Goal: Task Accomplishment & Management: Use online tool/utility

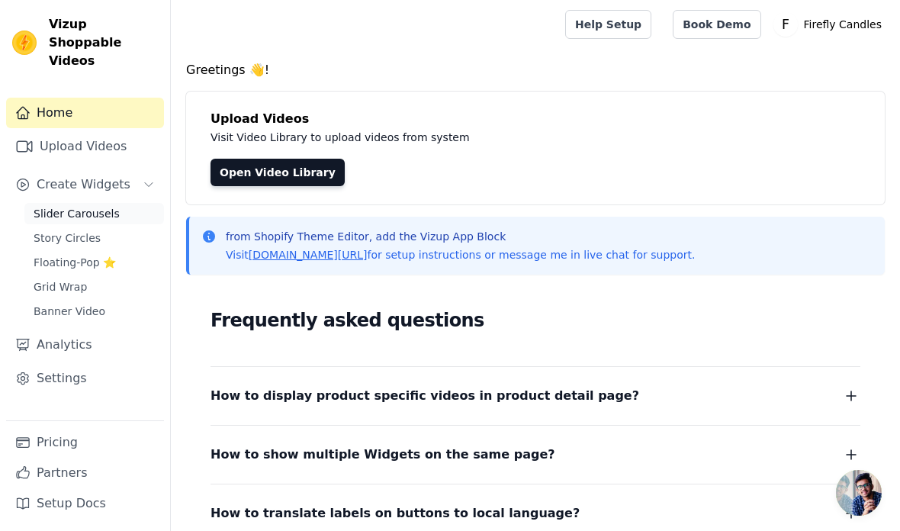
click at [114, 203] on link "Slider Carousels" at bounding box center [94, 213] width 140 height 21
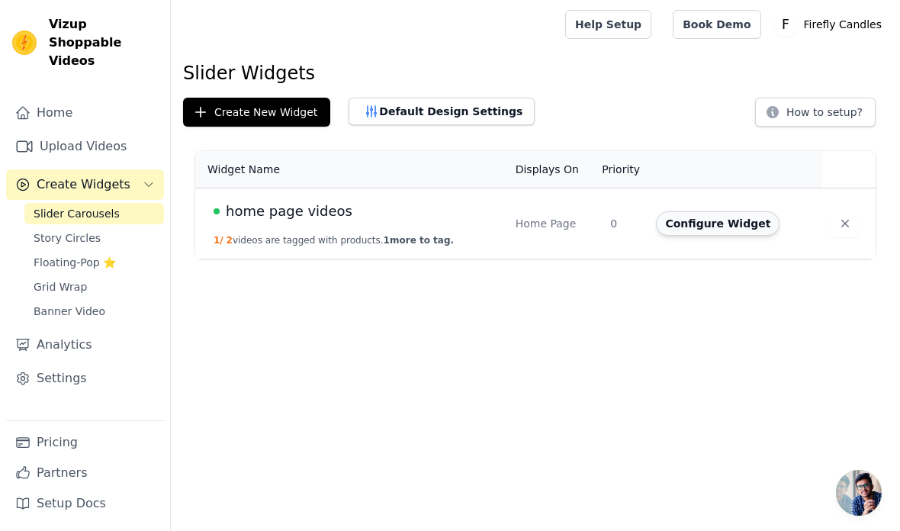
click at [740, 224] on button "Configure Widget" at bounding box center [718, 223] width 124 height 24
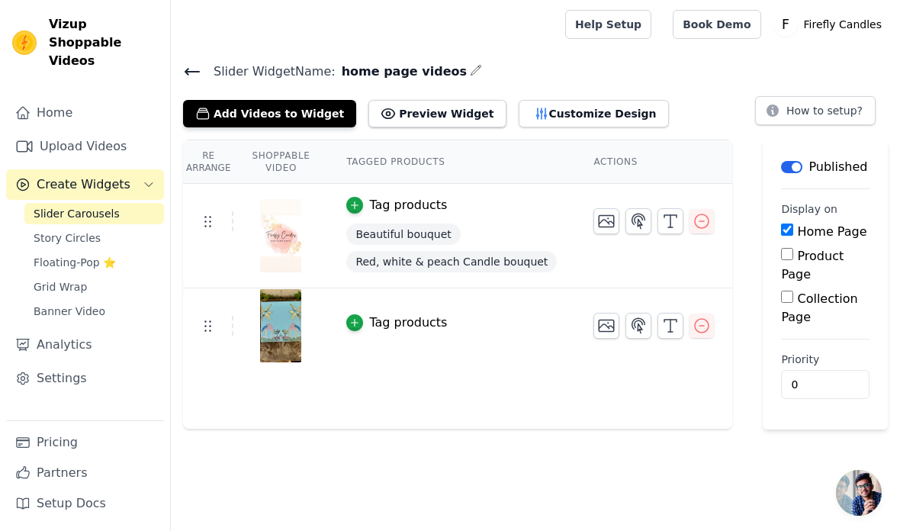
click at [395, 324] on div "Tag products" at bounding box center [408, 322] width 78 height 18
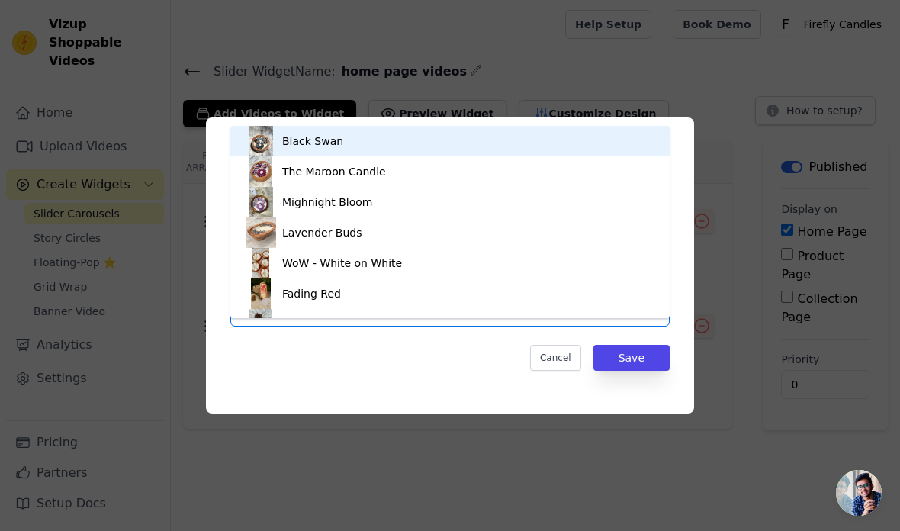
click at [474, 217] on div "Mighnight Bloom" at bounding box center [450, 202] width 409 height 30
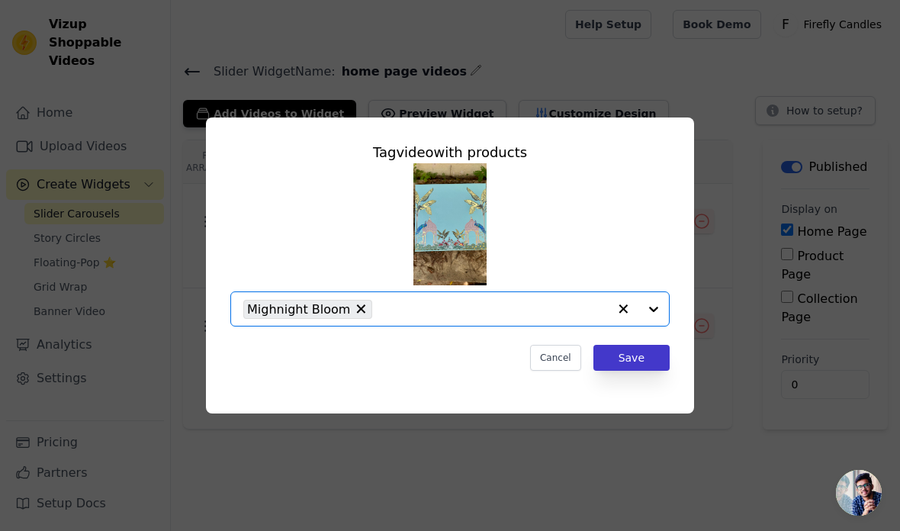
click at [644, 371] on button "Save" at bounding box center [631, 358] width 76 height 26
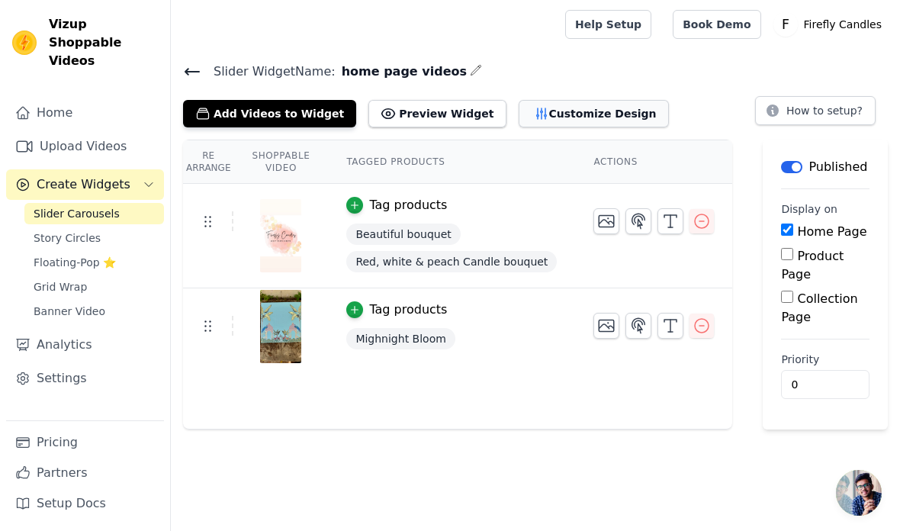
click at [586, 116] on button "Customize Design" at bounding box center [593, 113] width 150 height 27
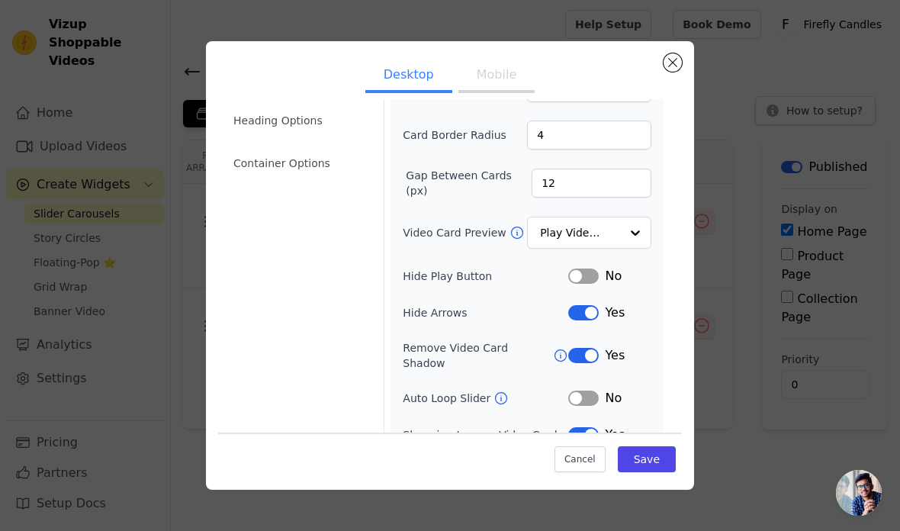
scroll to position [95, 0]
click at [509, 391] on div "Auto Loop Slider" at bounding box center [485, 398] width 165 height 15
click at [506, 391] on div "Auto Loop Slider" at bounding box center [485, 398] width 165 height 15
click at [590, 394] on button "Label" at bounding box center [583, 398] width 30 height 15
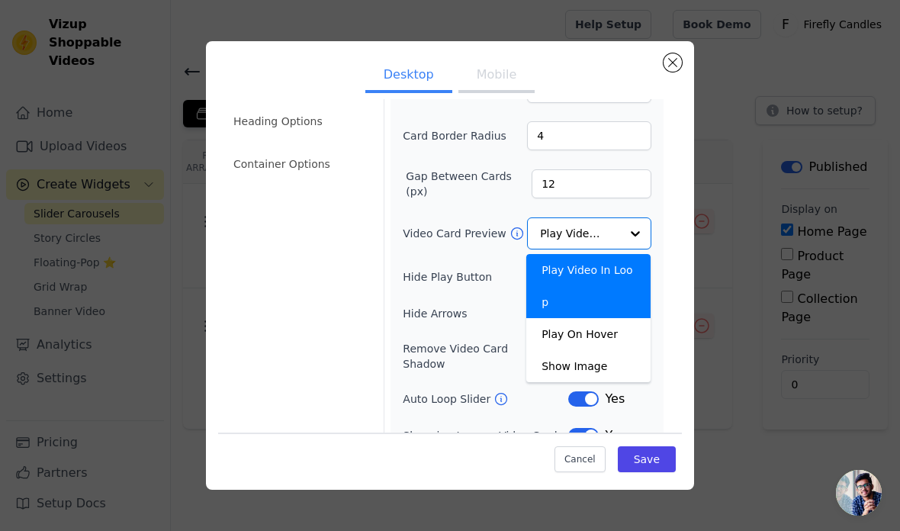
click at [640, 233] on div at bounding box center [635, 233] width 30 height 30
click at [635, 242] on div at bounding box center [635, 233] width 30 height 30
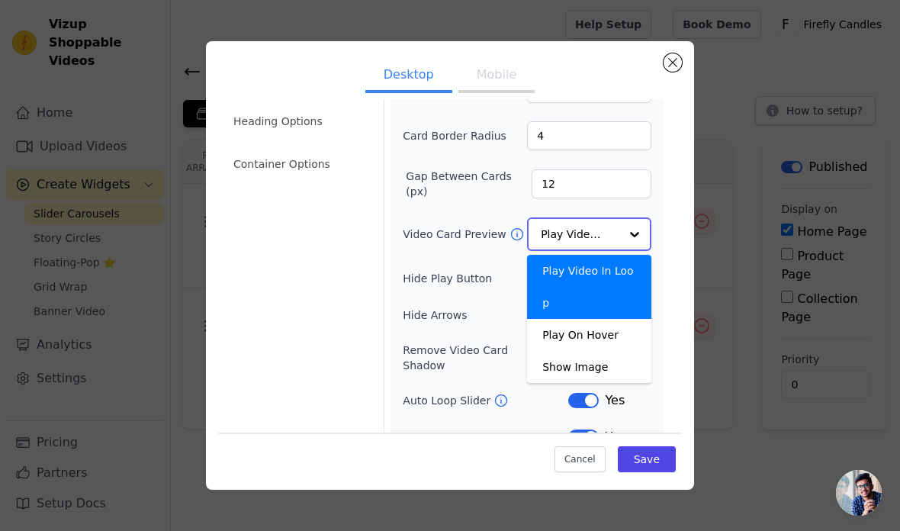
click at [618, 235] on input "Video Card Preview" at bounding box center [580, 234] width 79 height 30
click at [623, 319] on div "Play On Hover" at bounding box center [589, 335] width 124 height 32
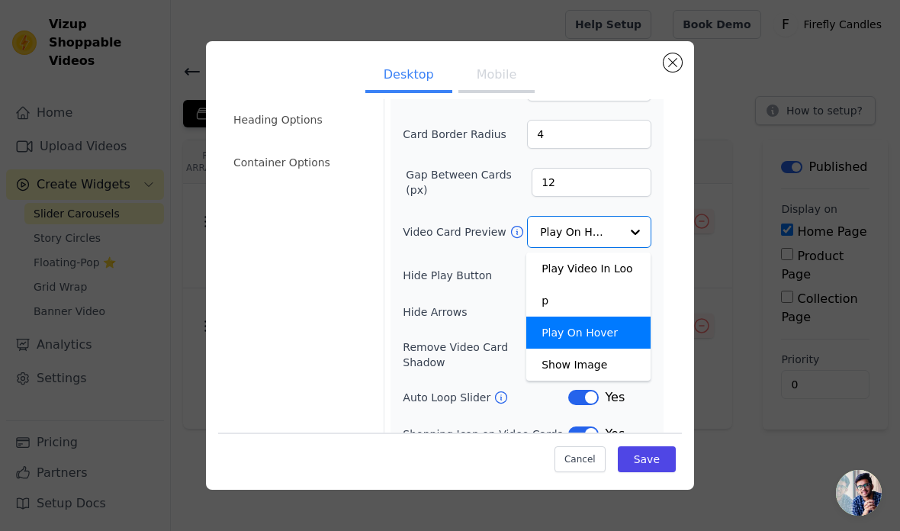
click at [630, 238] on div at bounding box center [635, 232] width 30 height 30
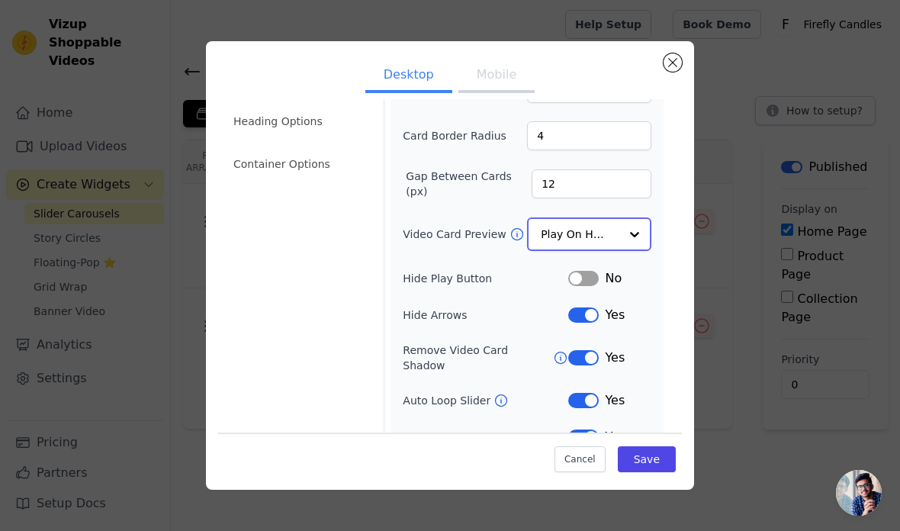
click at [617, 230] on input "Video Card Preview" at bounding box center [580, 234] width 79 height 30
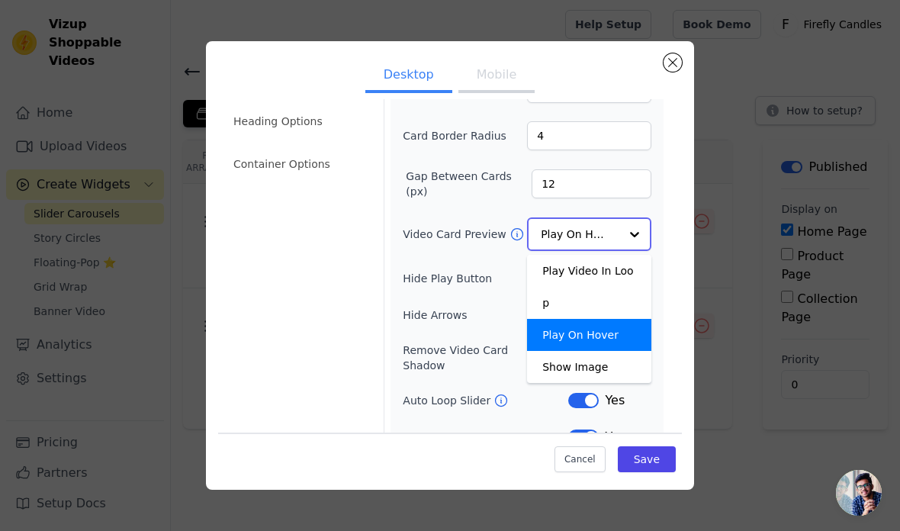
click at [627, 319] on div "Play On Hover" at bounding box center [589, 335] width 124 height 32
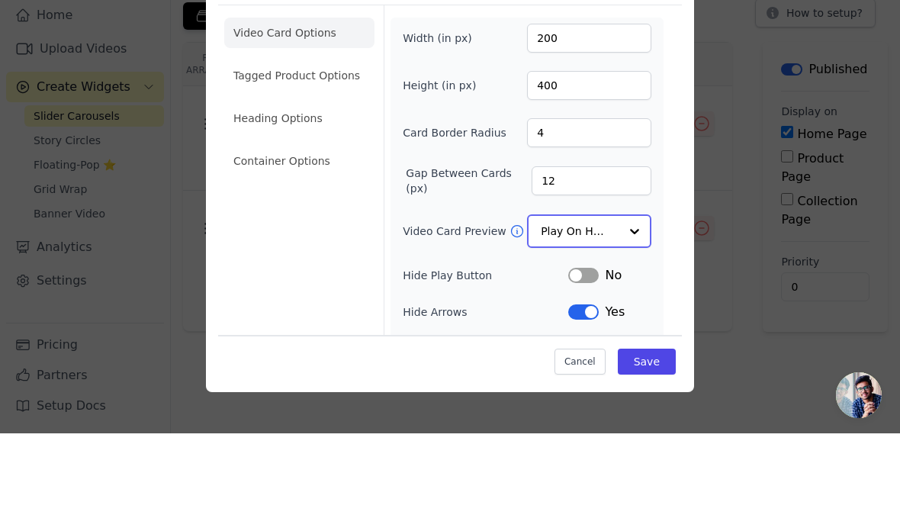
scroll to position [0, 0]
click at [335, 243] on li "Tagged Product Options" at bounding box center [299, 258] width 150 height 30
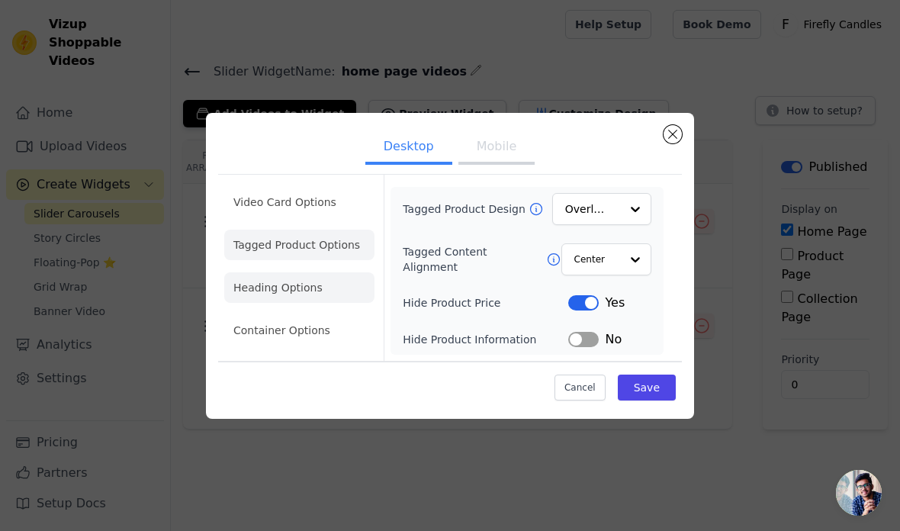
click at [337, 303] on li "Heading Options" at bounding box center [299, 287] width 150 height 30
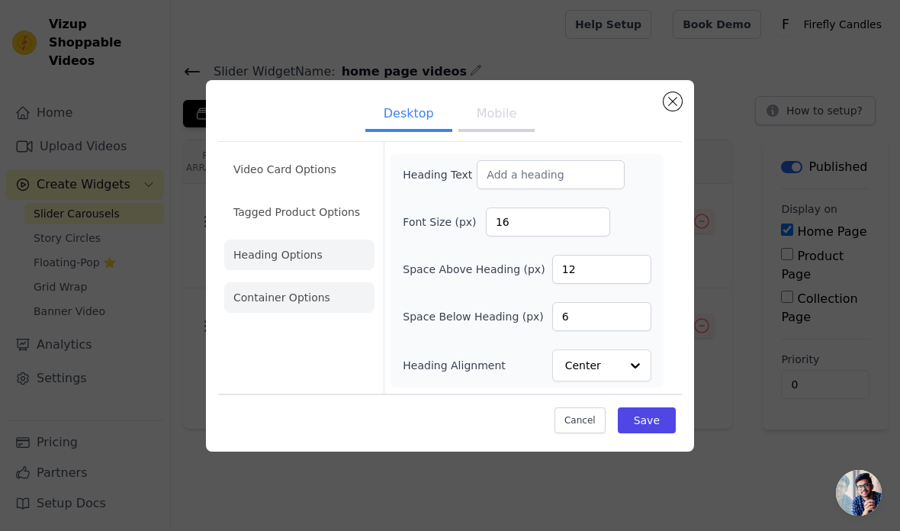
click at [300, 313] on li "Container Options" at bounding box center [299, 297] width 150 height 30
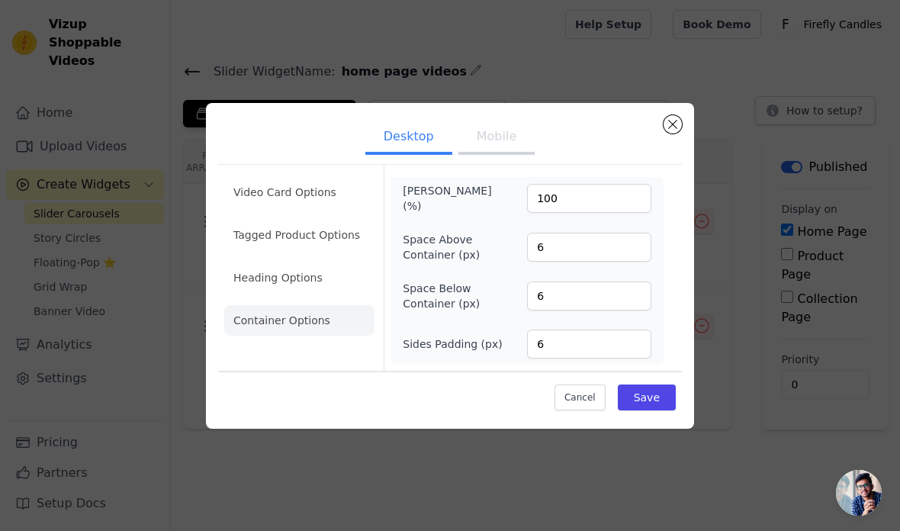
click at [493, 155] on button "Mobile" at bounding box center [496, 138] width 76 height 34
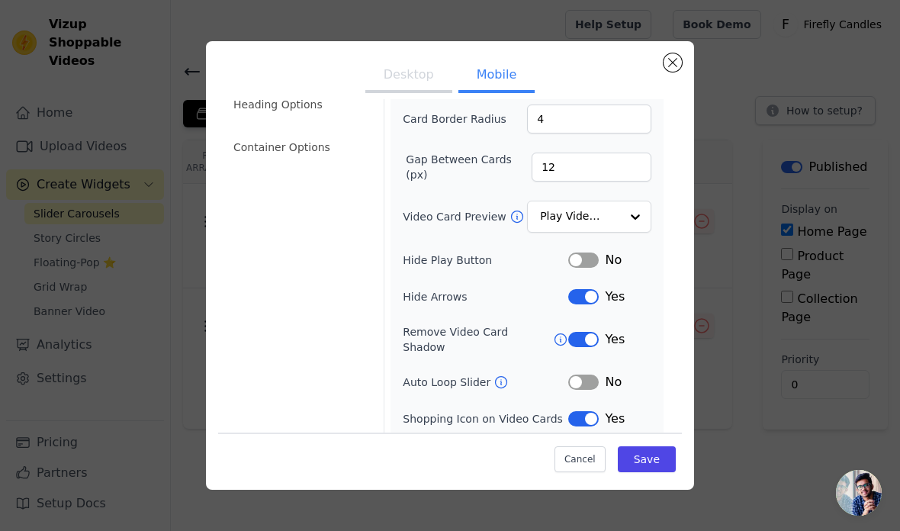
scroll to position [122, 0]
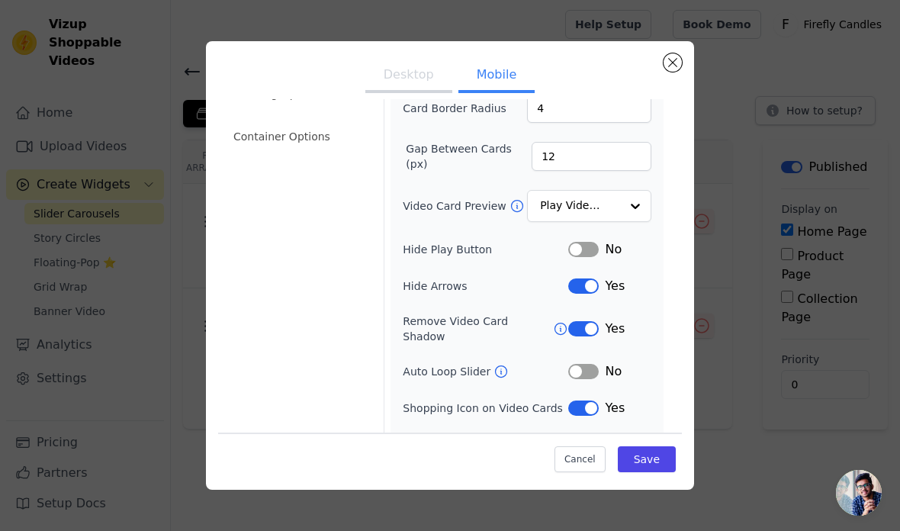
click at [493, 364] on icon at bounding box center [500, 371] width 15 height 15
click at [590, 365] on button "Label" at bounding box center [583, 371] width 30 height 15
click at [428, 67] on button "Desktop" at bounding box center [408, 76] width 87 height 34
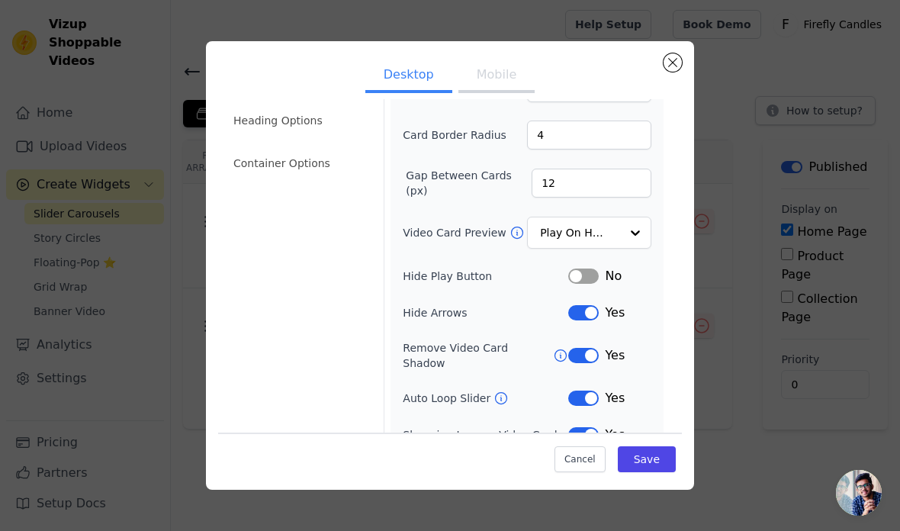
scroll to position [95, 0]
click at [491, 91] on button "Mobile" at bounding box center [496, 76] width 76 height 34
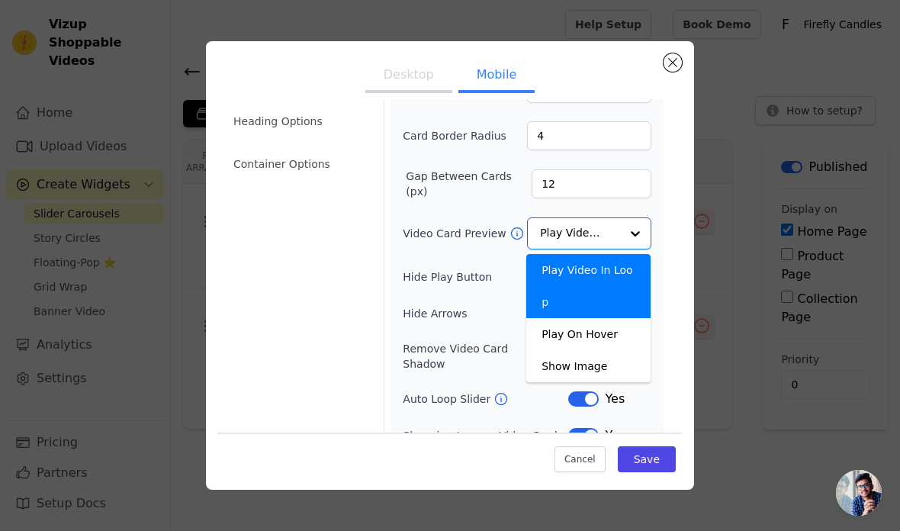
click at [636, 235] on div at bounding box center [635, 233] width 30 height 30
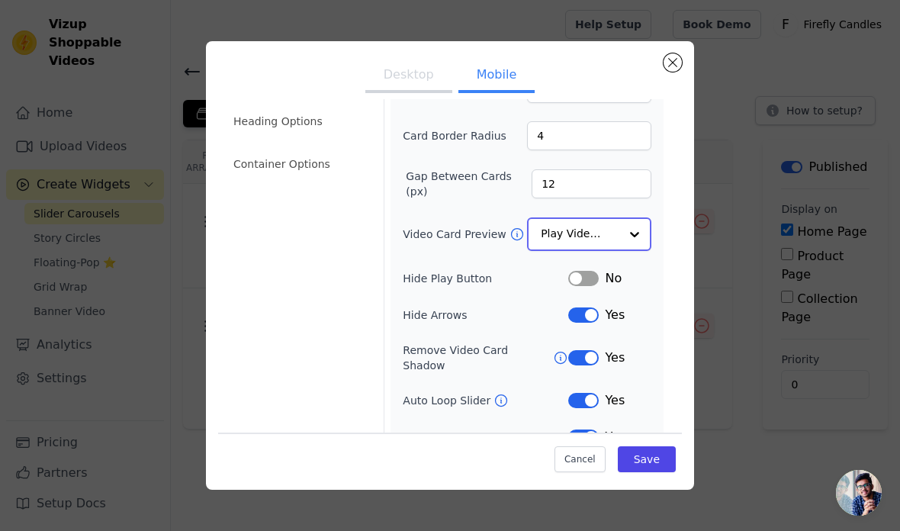
click at [618, 227] on input "Video Card Preview" at bounding box center [580, 234] width 79 height 30
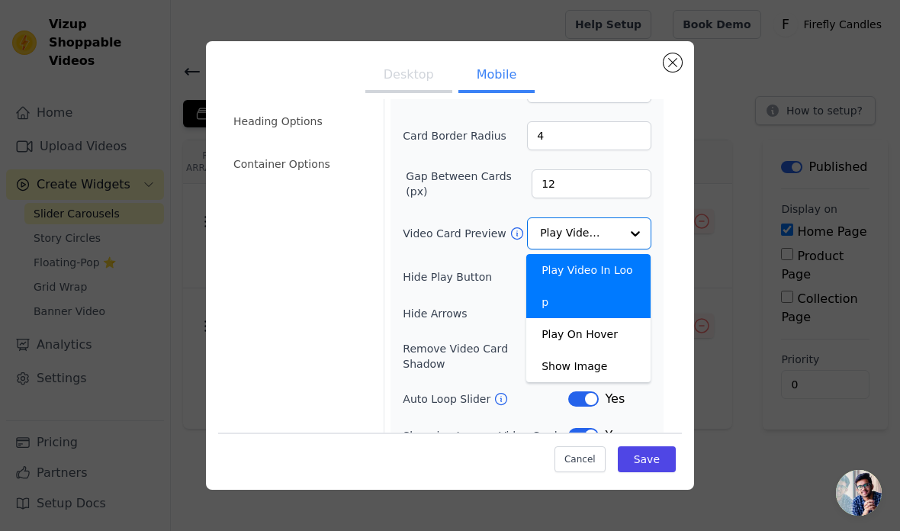
click at [467, 259] on div "Width (in px) 200 Height (in px) 400 Card Border Radius 4 Gap Between Cards (px…" at bounding box center [527, 272] width 249 height 491
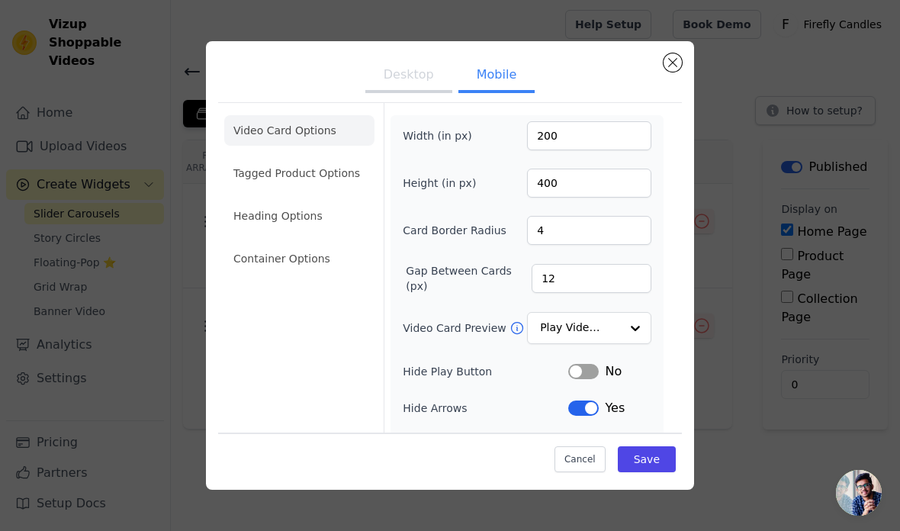
scroll to position [0, 0]
click at [652, 471] on button "Save" at bounding box center [647, 458] width 58 height 26
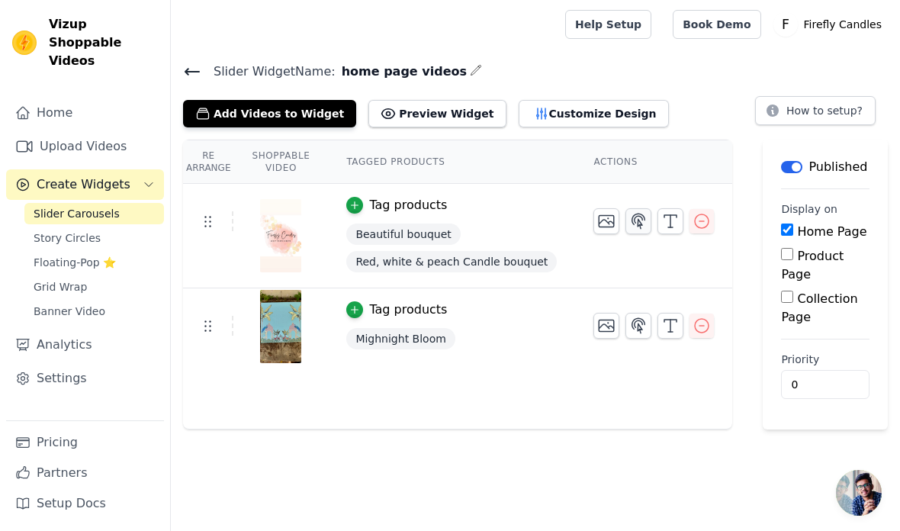
click at [625, 232] on button "button" at bounding box center [638, 221] width 26 height 26
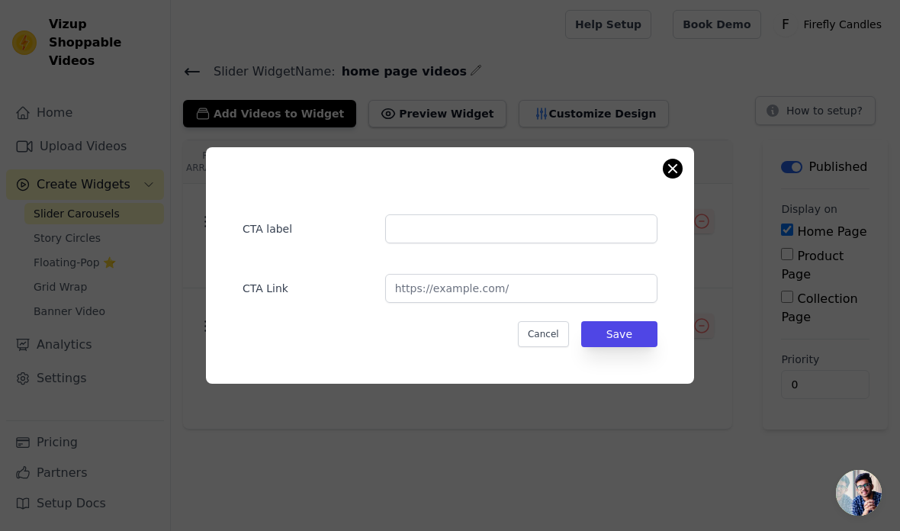
click at [669, 178] on button "Close modal" at bounding box center [672, 168] width 18 height 18
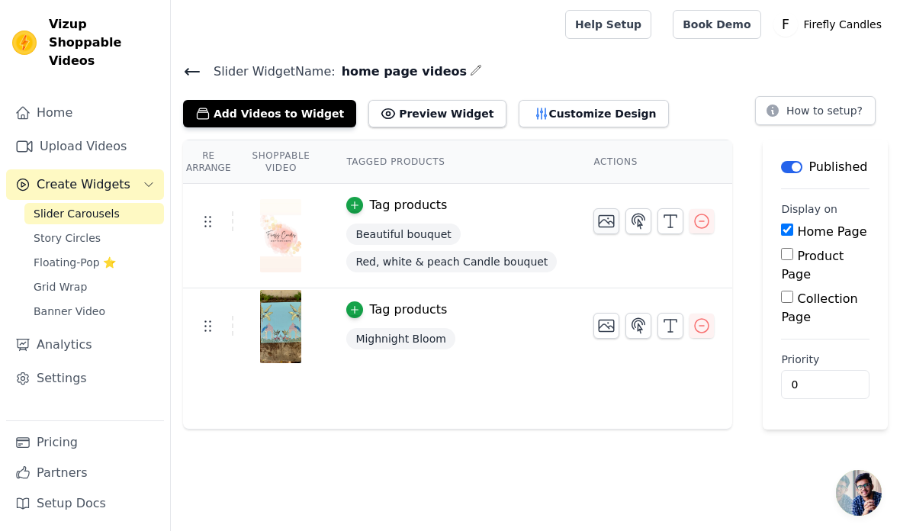
click at [604, 218] on icon "button" at bounding box center [606, 221] width 18 height 18
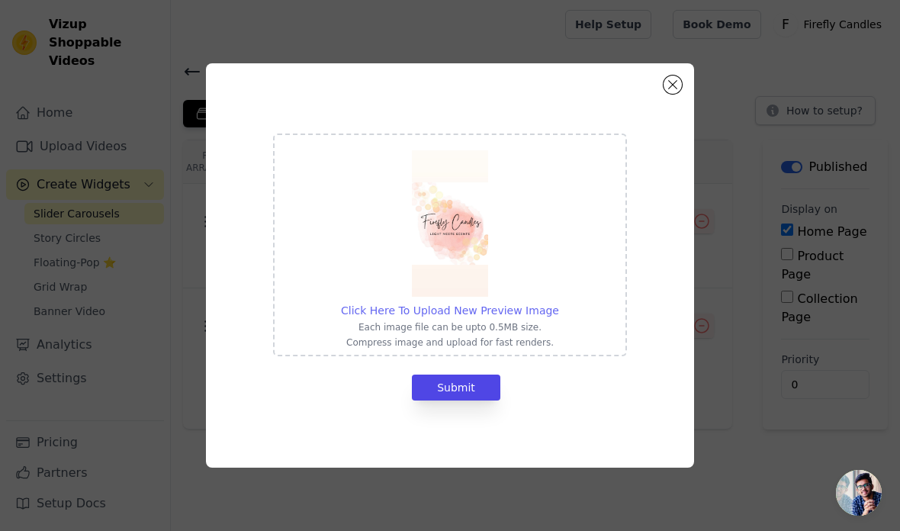
click at [545, 316] on span "Click Here To Upload New Preview Image" at bounding box center [450, 310] width 218 height 12
click at [558, 303] on input "Click Here To Upload New Preview Image Each image file can be upto 0.5MB size. …" at bounding box center [558, 302] width 1 height 1
click at [669, 94] on button "Close modal" at bounding box center [672, 84] width 18 height 18
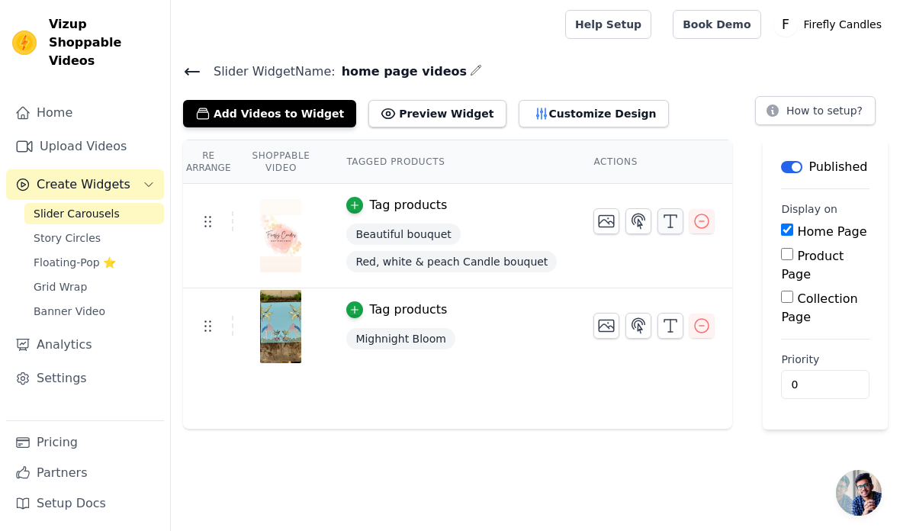
click at [662, 223] on icon "button" at bounding box center [670, 221] width 18 height 18
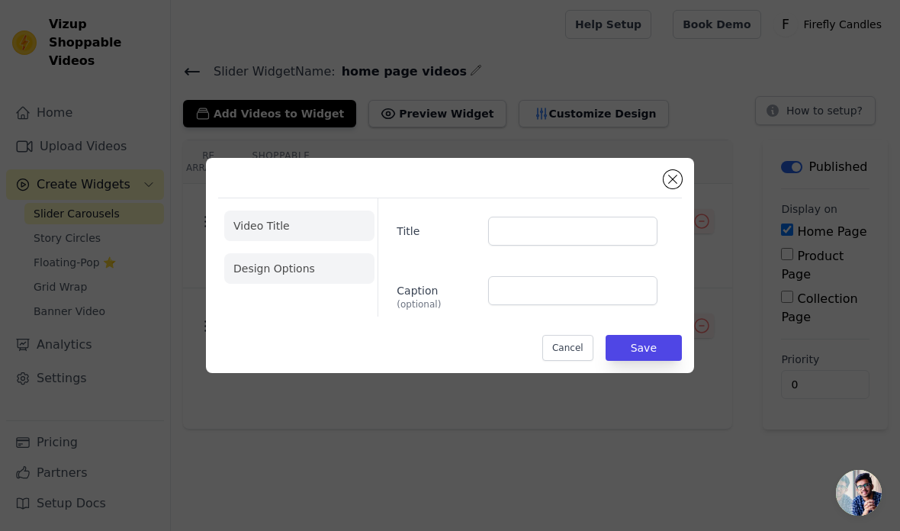
click at [278, 284] on li "Design Options" at bounding box center [299, 268] width 150 height 30
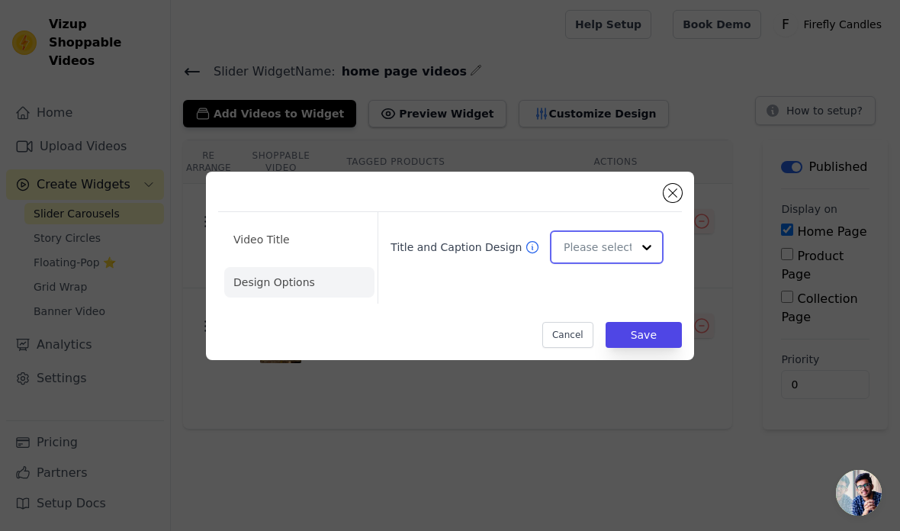
click at [576, 262] on input "Title and Caption Design" at bounding box center [597, 247] width 68 height 30
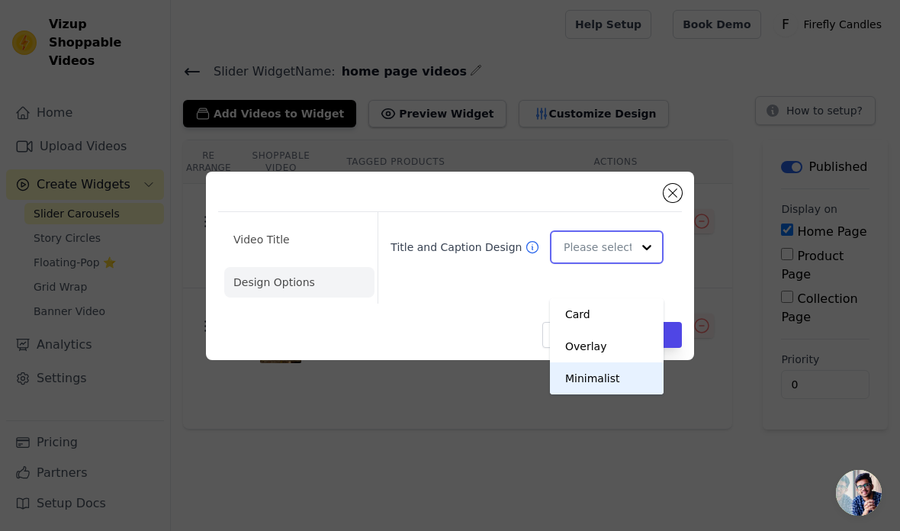
click at [633, 374] on div "Minimalist" at bounding box center [607, 378] width 114 height 32
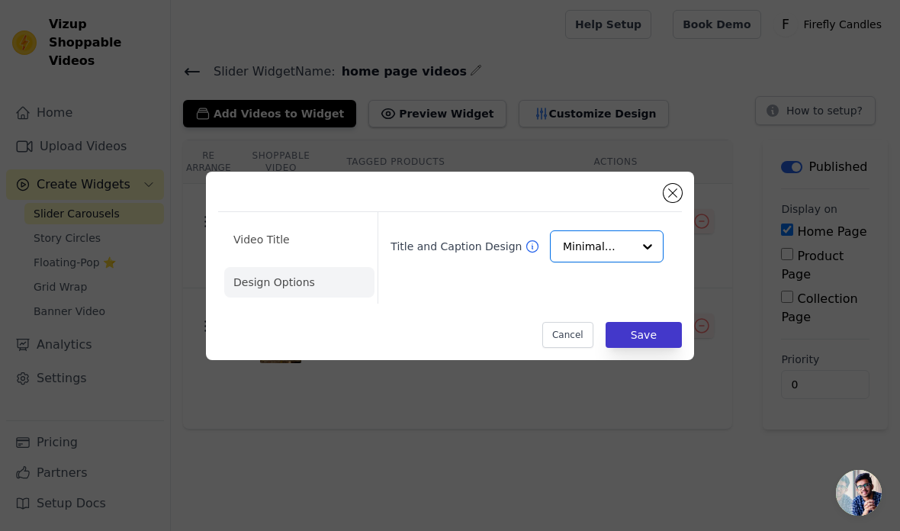
click at [656, 348] on button "Save" at bounding box center [643, 335] width 76 height 26
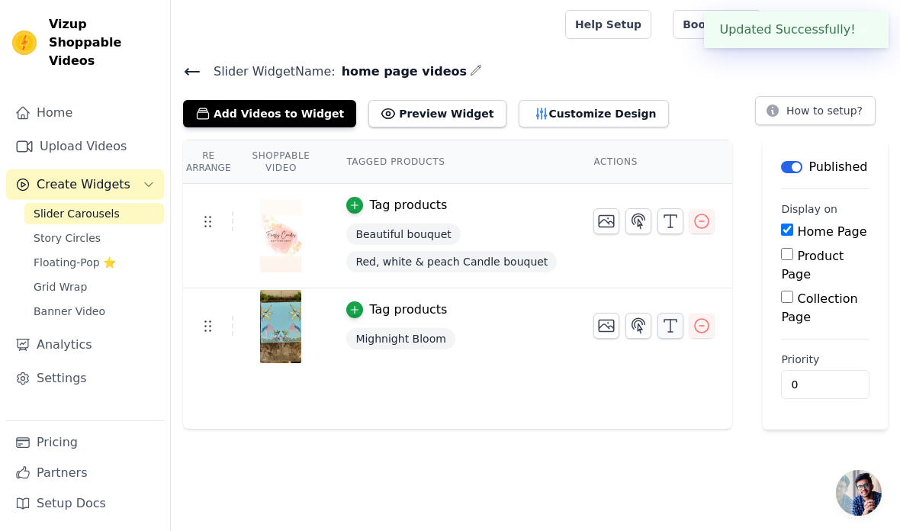
click at [665, 332] on icon "button" at bounding box center [670, 325] width 18 height 18
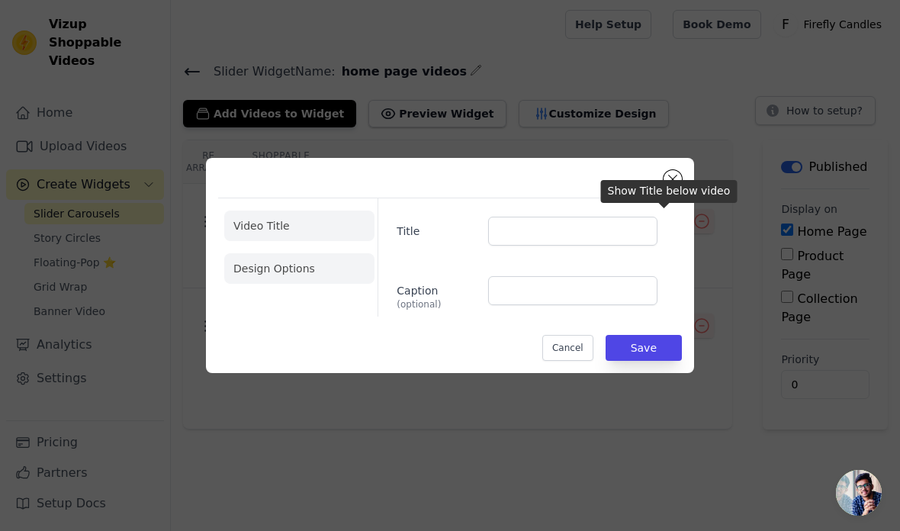
click at [322, 284] on li "Design Options" at bounding box center [299, 268] width 150 height 30
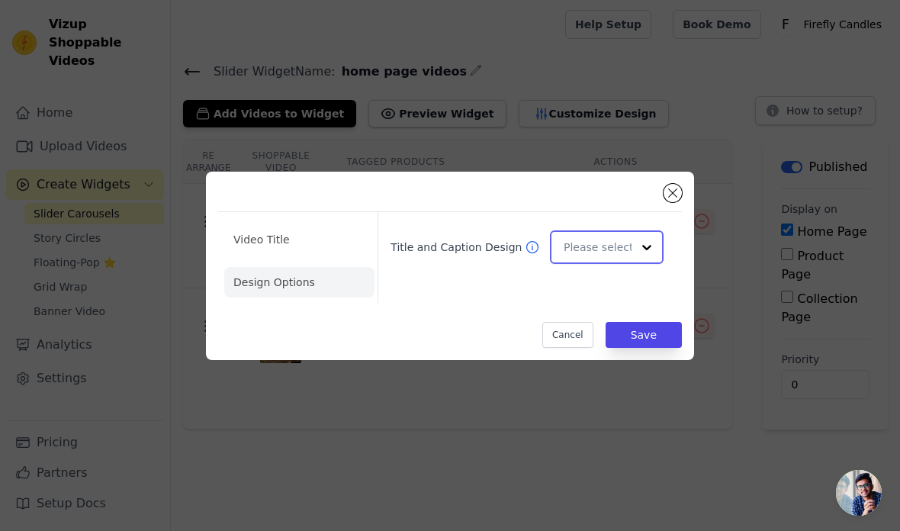
click at [625, 262] on input "Title and Caption Design" at bounding box center [597, 247] width 68 height 30
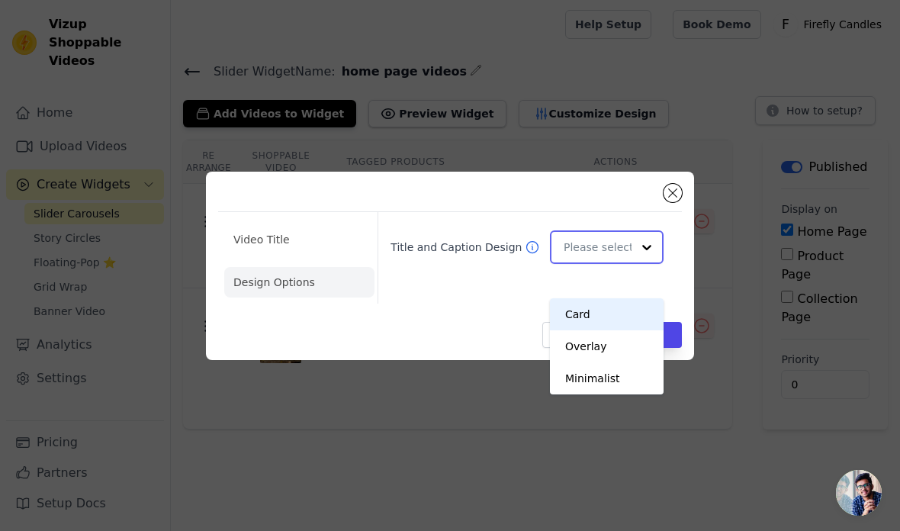
click at [624, 385] on div "Minimalist" at bounding box center [607, 378] width 114 height 32
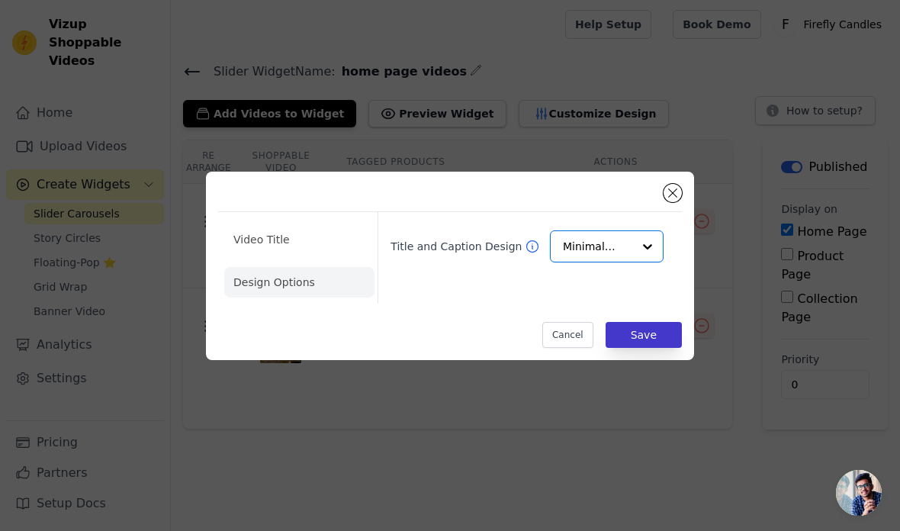
click at [652, 348] on button "Save" at bounding box center [643, 335] width 76 height 26
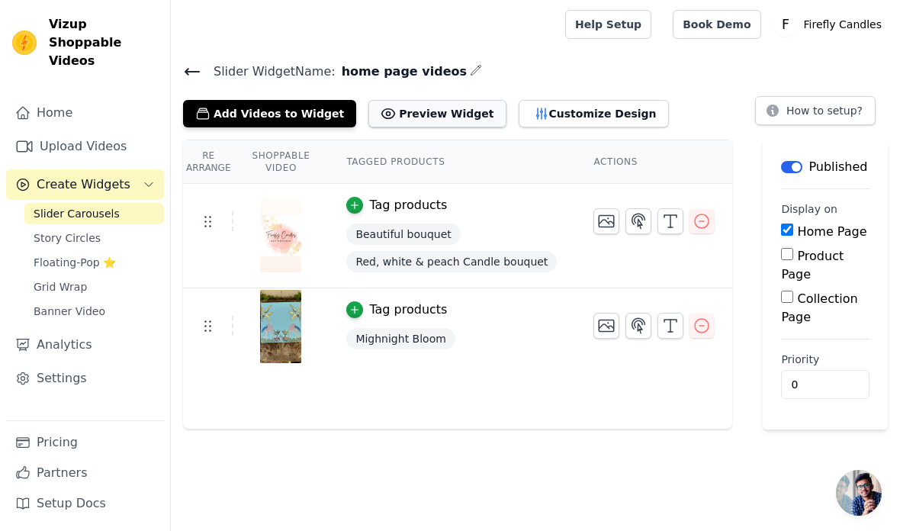
click at [451, 104] on button "Preview Widget" at bounding box center [436, 113] width 137 height 27
